Goal: Navigation & Orientation: Find specific page/section

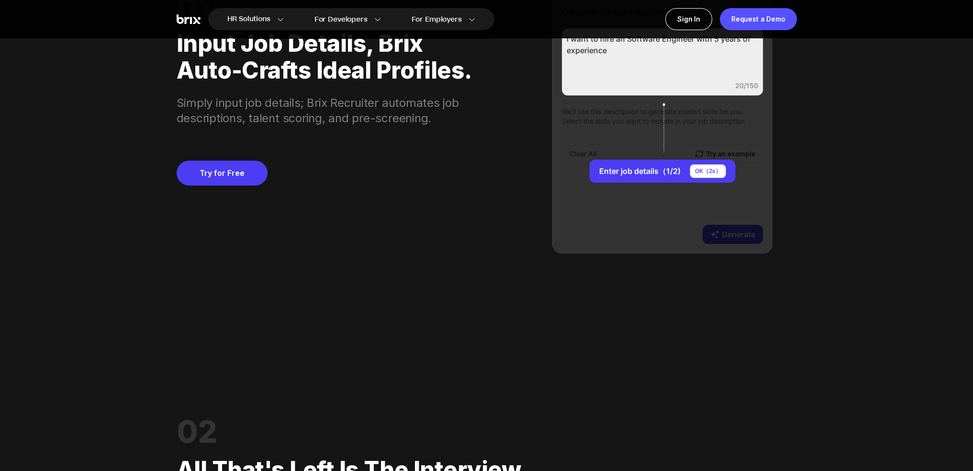
scroll to position [958, 0]
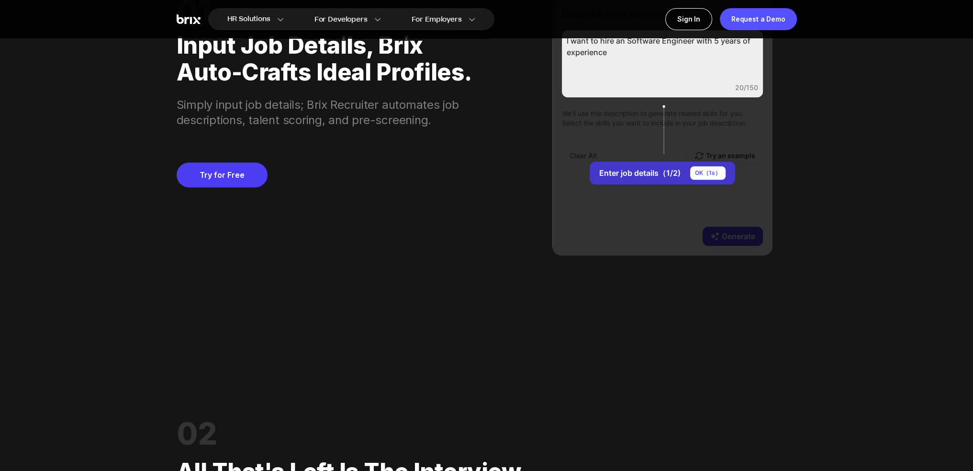
click at [717, 174] on div "OK（ 1 s）" at bounding box center [707, 172] width 35 height 13
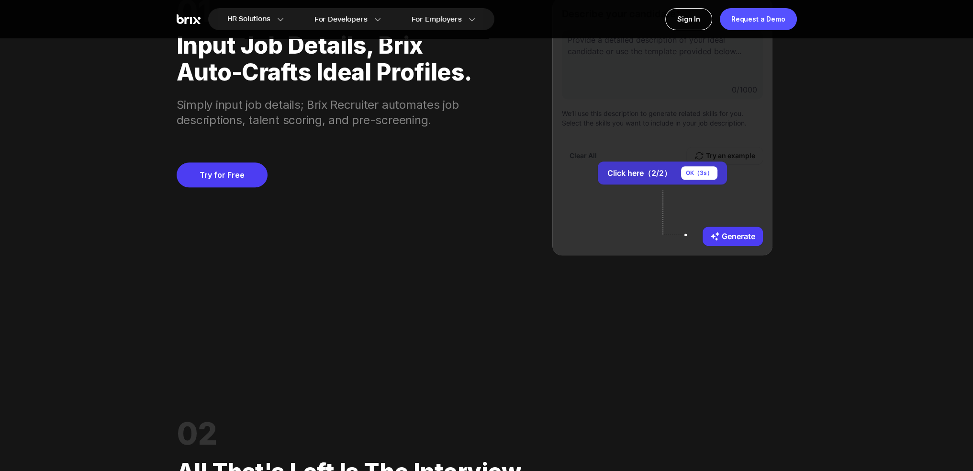
click at [712, 176] on div "OK（ 3 s）" at bounding box center [699, 172] width 36 height 13
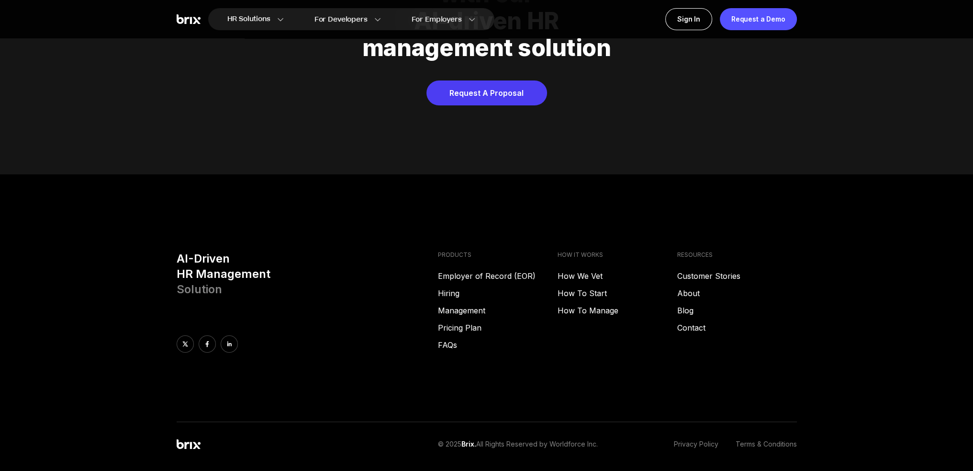
scroll to position [4888, 0]
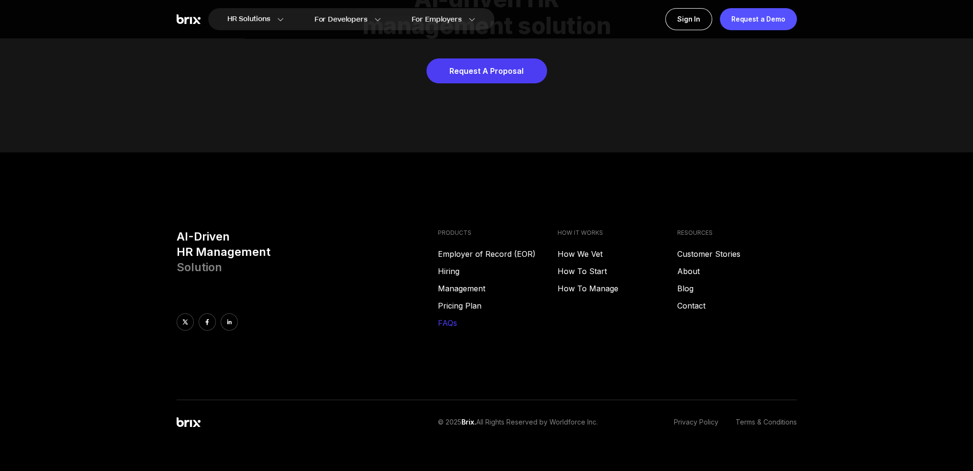
click at [445, 317] on link "FAQs" at bounding box center [498, 322] width 120 height 11
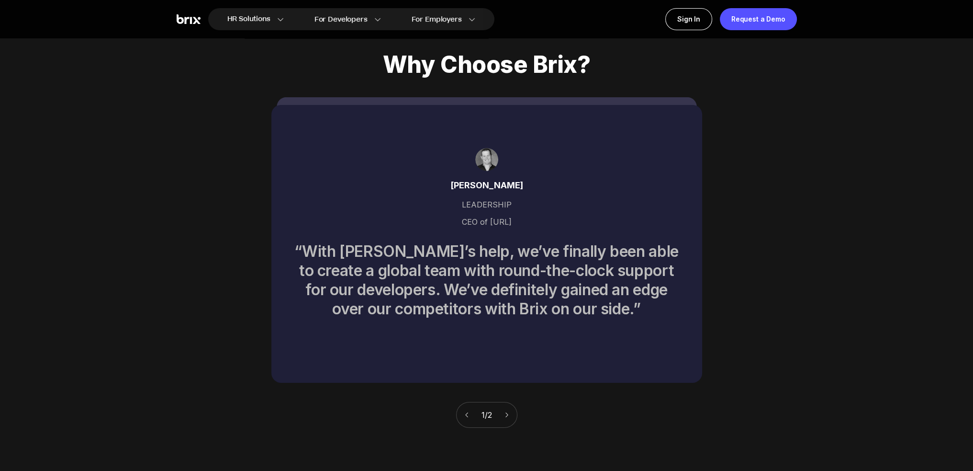
scroll to position [4265, 0]
click at [511, 405] on div "1 / 2" at bounding box center [486, 415] width 61 height 26
click at [510, 412] on icon at bounding box center [507, 415] width 7 height 7
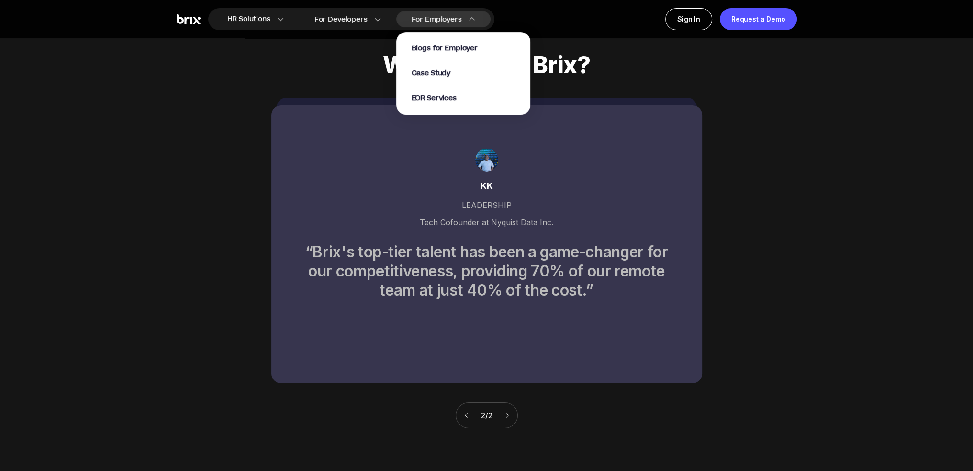
click at [458, 101] on p "EOR Services" at bounding box center [463, 98] width 103 height 10
click at [449, 99] on span "EOR Services" at bounding box center [434, 98] width 45 height 11
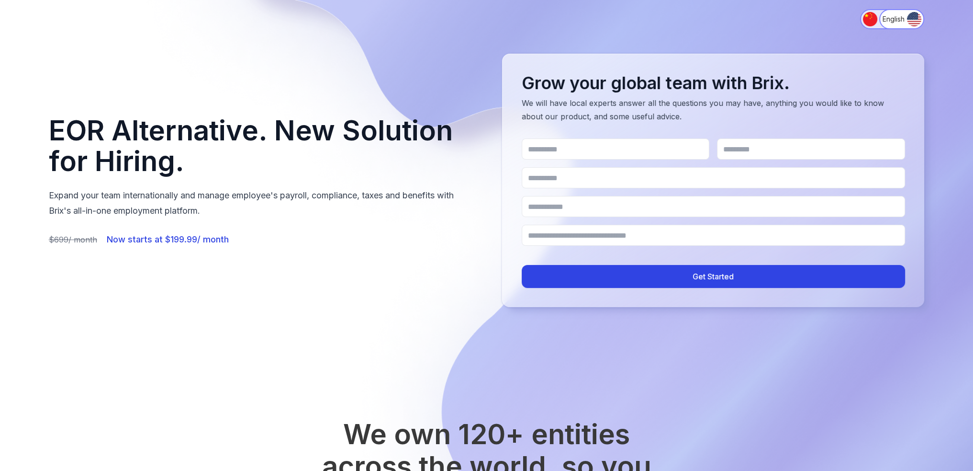
click at [865, 19] on img "Switch to 简体中文" at bounding box center [870, 19] width 14 height 14
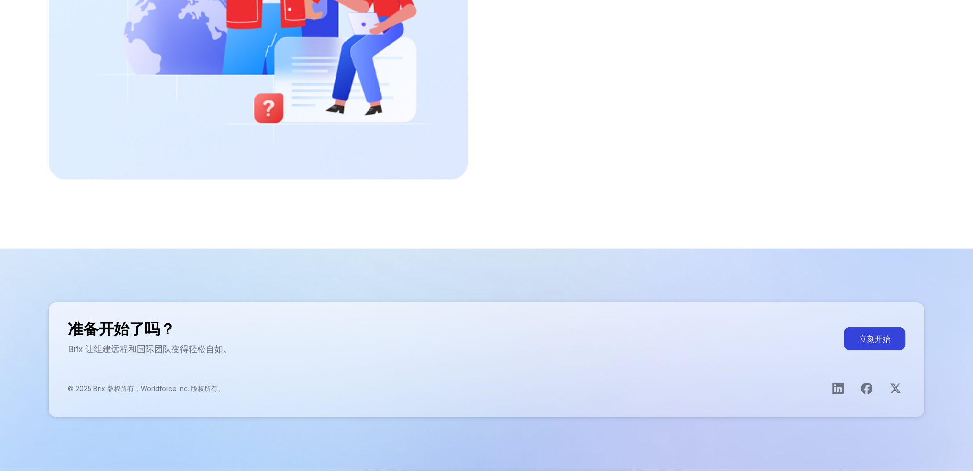
scroll to position [3083, 0]
click at [896, 390] on icon "打开X主页" at bounding box center [895, 388] width 11 height 10
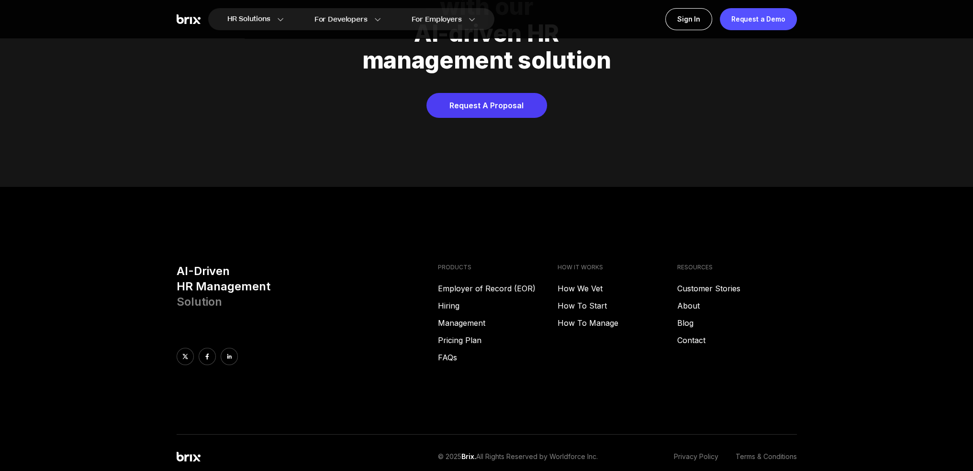
scroll to position [4888, 0]
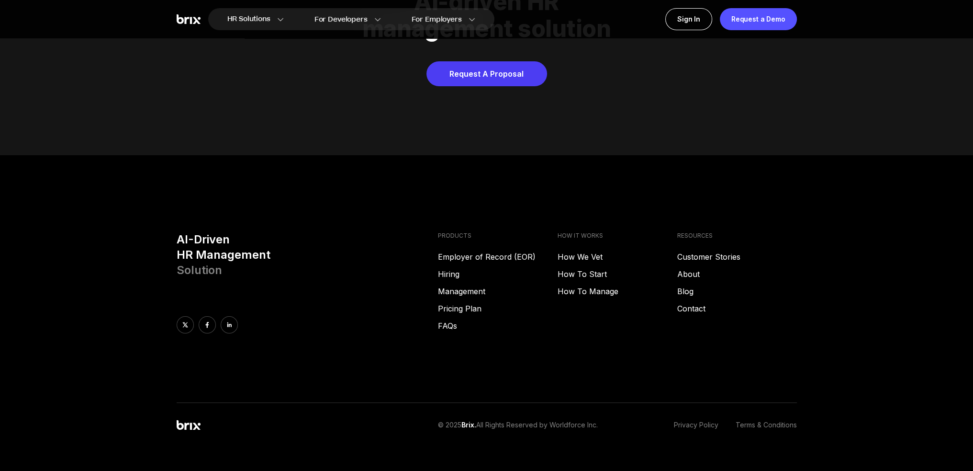
scroll to position [4888, 0]
